Goal: Complete application form

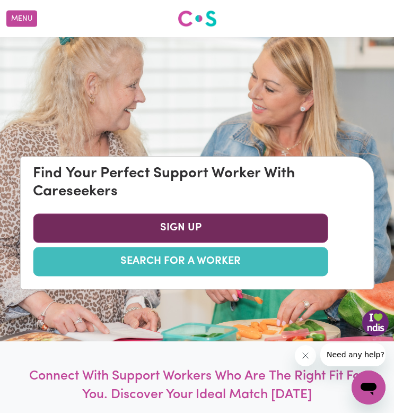
click at [230, 231] on link "SIGN UP" at bounding box center [181, 228] width 296 height 29
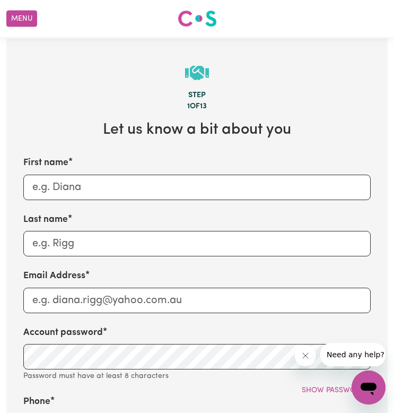
scroll to position [311, 0]
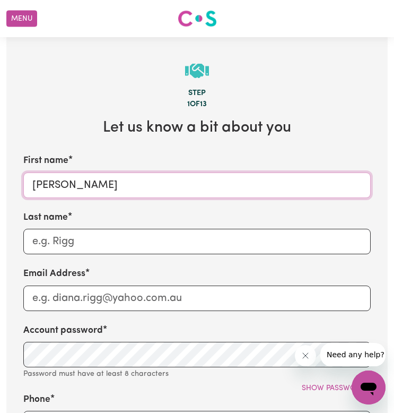
type input "[PERSON_NAME]"
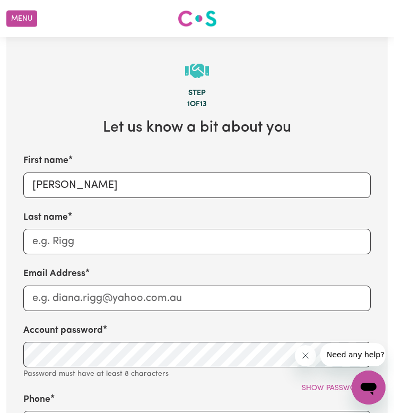
click at [244, 220] on div "Last name" at bounding box center [197, 233] width 348 height 44
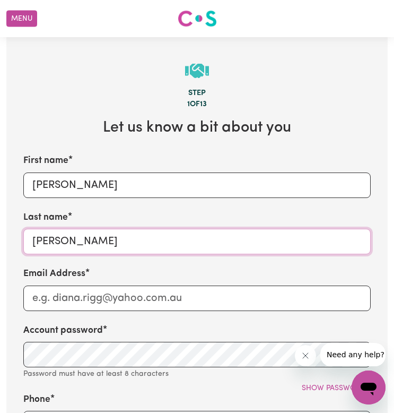
type input "[PERSON_NAME]"
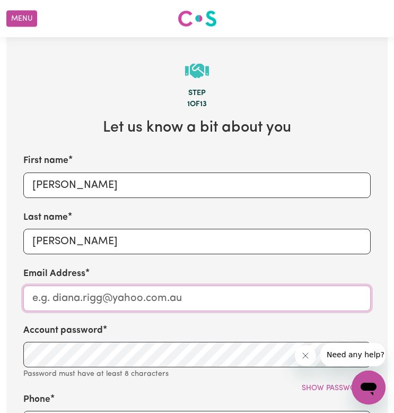
type input "u"
type input "[EMAIL_ADDRESS][DOMAIN_NAME]"
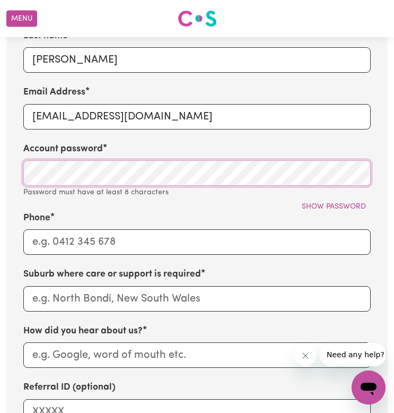
scroll to position [495, 0]
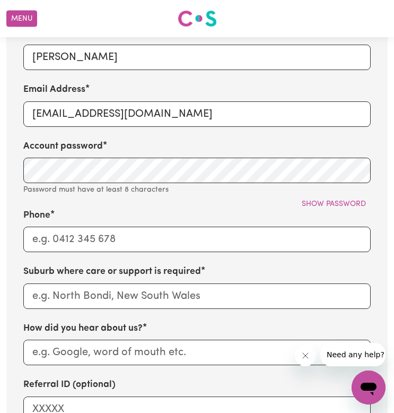
click at [212, 196] on div "Show password" at bounding box center [197, 204] width 348 height 16
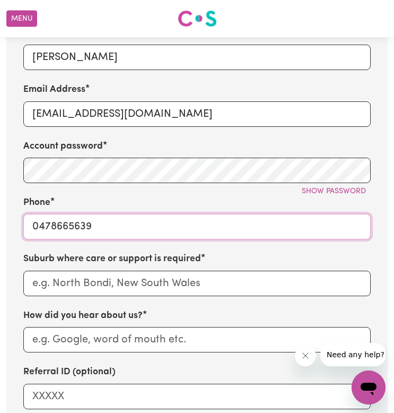
type input "0478665639"
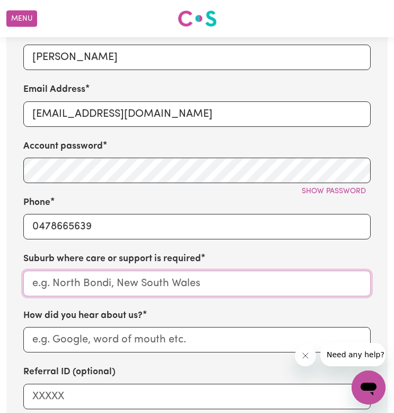
click at [114, 281] on input "text" at bounding box center [197, 283] width 348 height 25
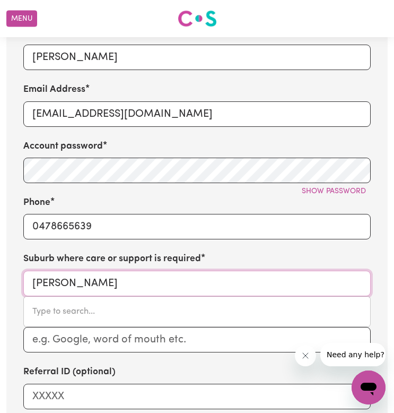
type input "[PERSON_NAME]"
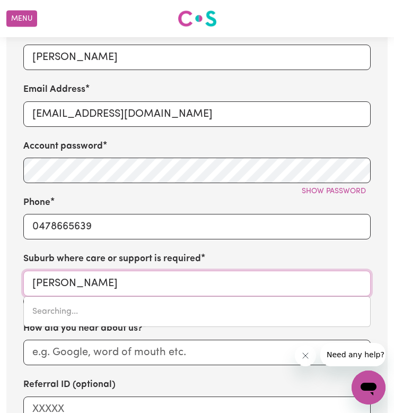
type input "[GEOGRAPHIC_DATA], [GEOGRAPHIC_DATA], 2330"
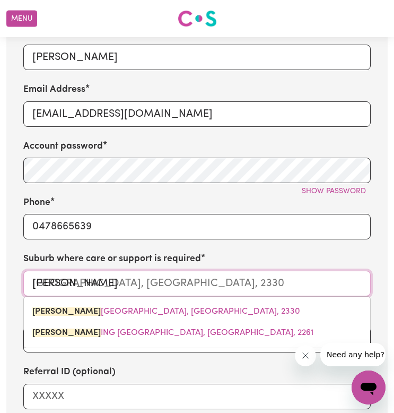
type input "[PERSON_NAME]"
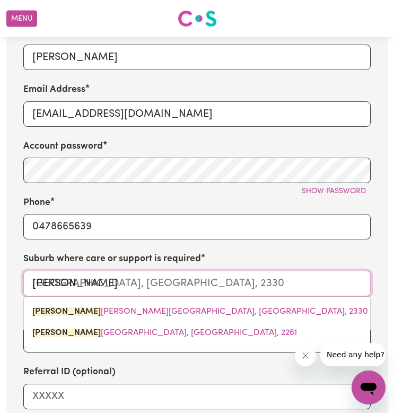
type input "[PERSON_NAME] [PERSON_NAME], [GEOGRAPHIC_DATA], 2849"
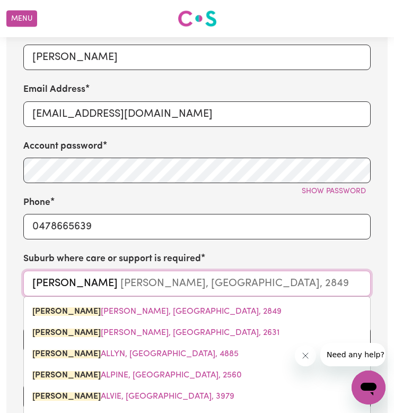
type input "[PERSON_NAME]"
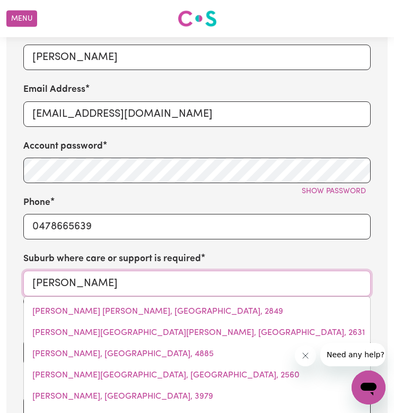
type input "[PERSON_NAME], [GEOGRAPHIC_DATA], 2422"
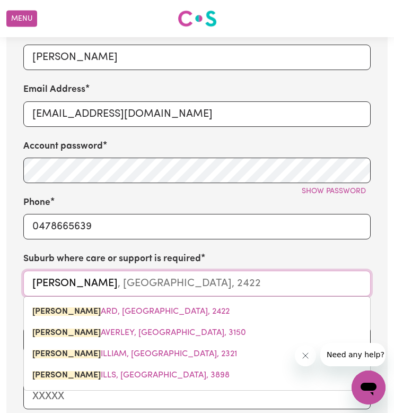
type input "[PERSON_NAME] Wa"
type input "[PERSON_NAME], [GEOGRAPHIC_DATA], 2422"
type input "[PERSON_NAME] Wav"
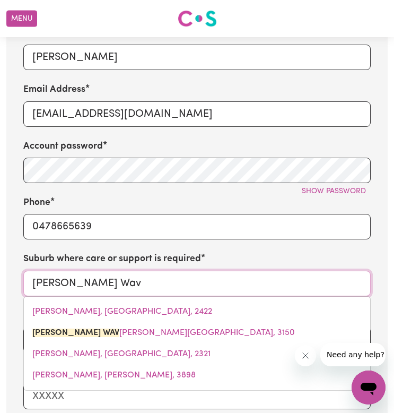
type input "[PERSON_NAME], [PERSON_NAME], 3150"
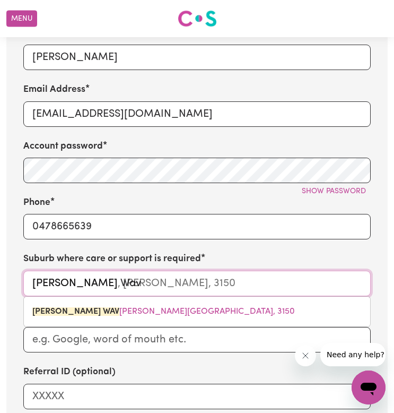
type input "[PERSON_NAME] Wa"
type input "[PERSON_NAME], [GEOGRAPHIC_DATA], 2422"
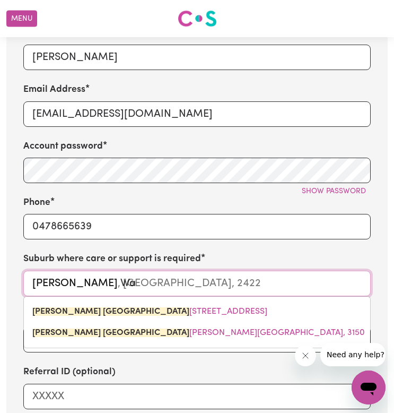
type input "[PERSON_NAME] Wav"
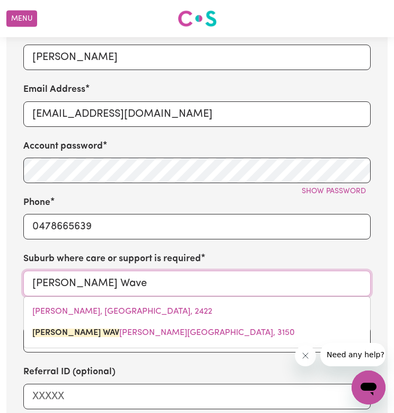
type input "[PERSON_NAME]"
type input "[PERSON_NAME], [PERSON_NAME], 3150"
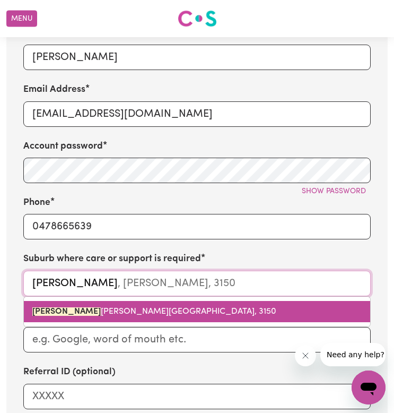
click at [141, 311] on link "[PERSON_NAME] [PERSON_NAME][GEOGRAPHIC_DATA], 3150" at bounding box center [197, 311] width 347 height 21
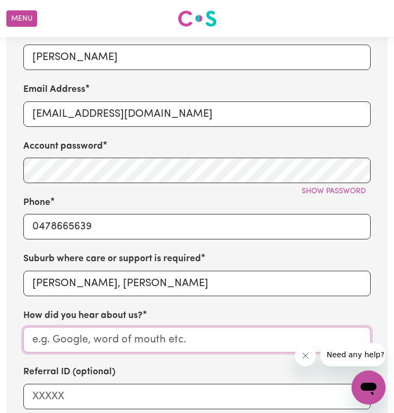
click at [149, 333] on input "How did you hear about us?" at bounding box center [197, 339] width 348 height 25
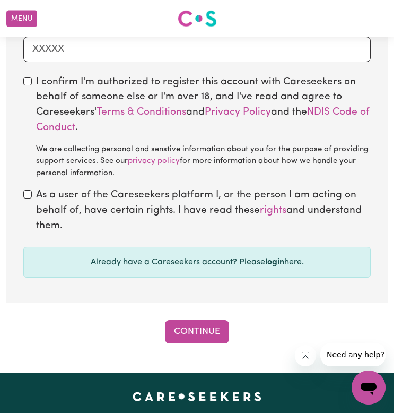
scroll to position [840, 0]
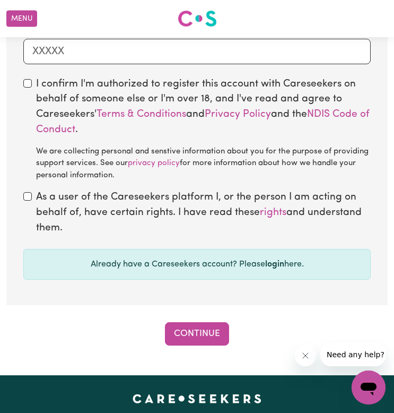
type input "google"
click at [25, 79] on input "checkbox" at bounding box center [27, 83] width 8 height 8
checkbox input "true"
click at [30, 192] on input "checkbox" at bounding box center [27, 196] width 8 height 8
checkbox input "true"
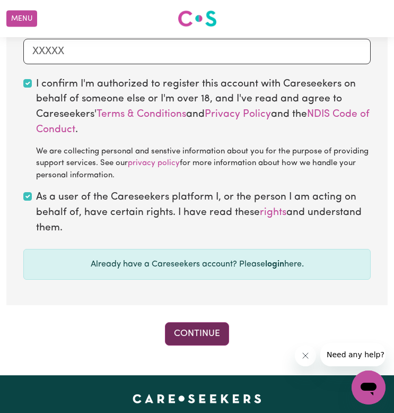
click at [182, 328] on button "Continue" at bounding box center [197, 333] width 64 height 23
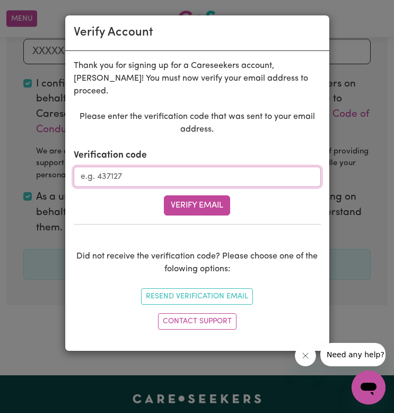
click at [160, 167] on input "Verification code" at bounding box center [197, 177] width 247 height 20
type input "793094"
click at [197, 195] on button "Verify Email" at bounding box center [197, 205] width 66 height 20
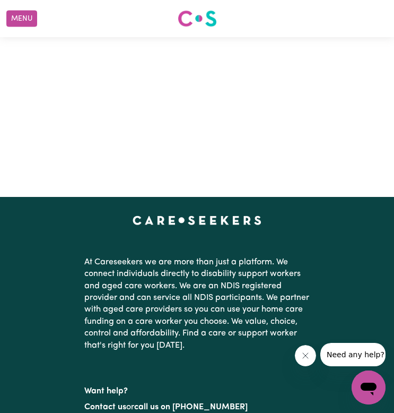
scroll to position [345, 0]
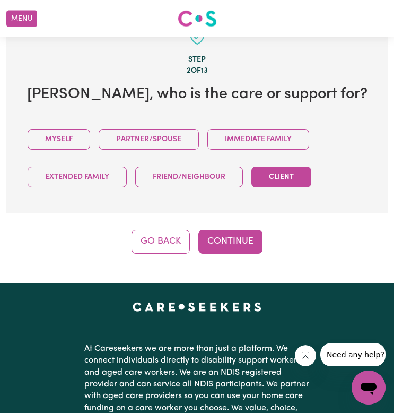
click at [266, 182] on button "Client" at bounding box center [282, 177] width 60 height 21
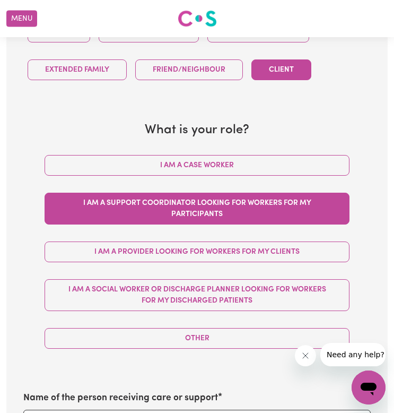
scroll to position [455, 0]
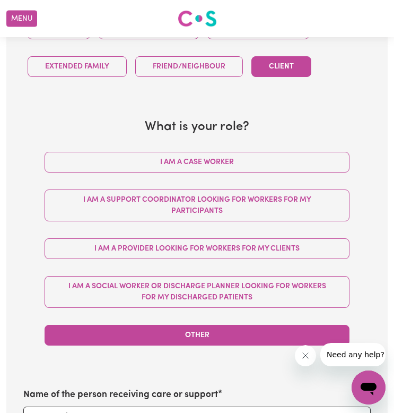
click at [227, 332] on button "Other" at bounding box center [197, 335] width 305 height 21
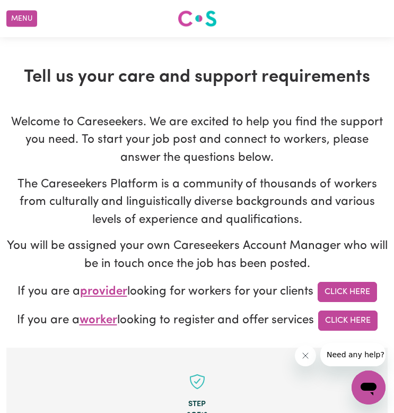
scroll to position [0, 0]
